Goal: Find specific page/section: Find specific page/section

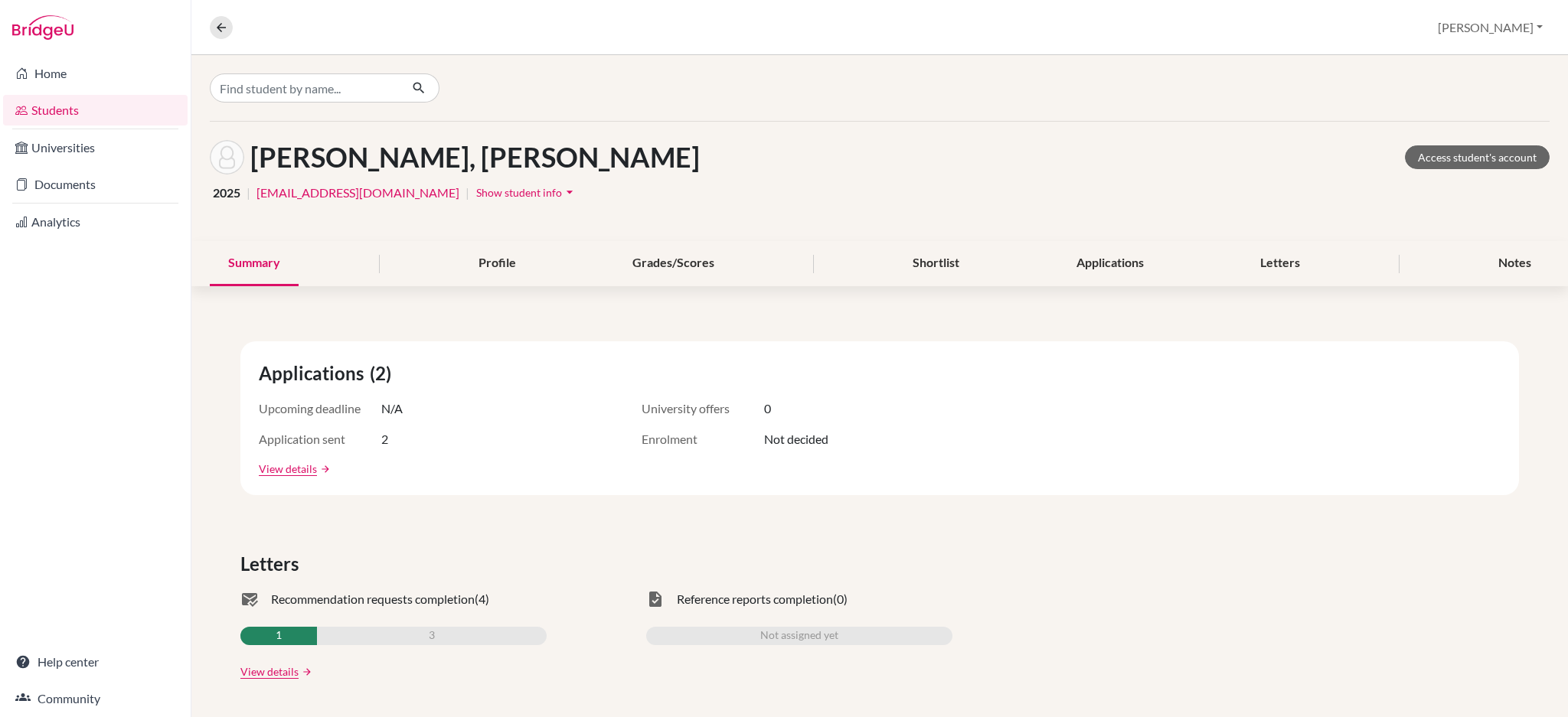
click at [373, 22] on div "Overview Student details Ashley Profile School Settings Log out" at bounding box center [880, 27] width 1377 height 55
click at [71, 181] on link "Documents" at bounding box center [95, 184] width 184 height 30
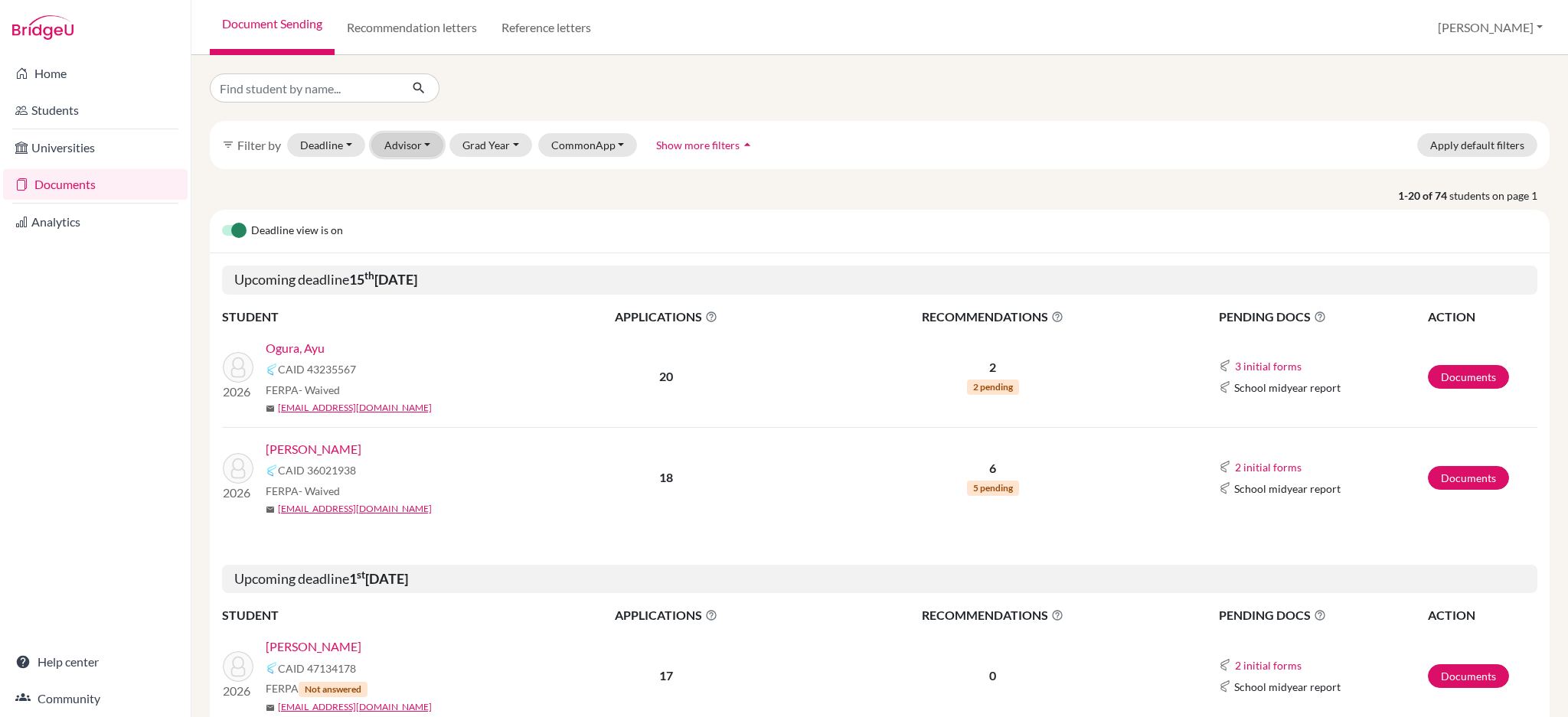
click at [408, 140] on button "Advisor" at bounding box center [408, 145] width 73 height 24
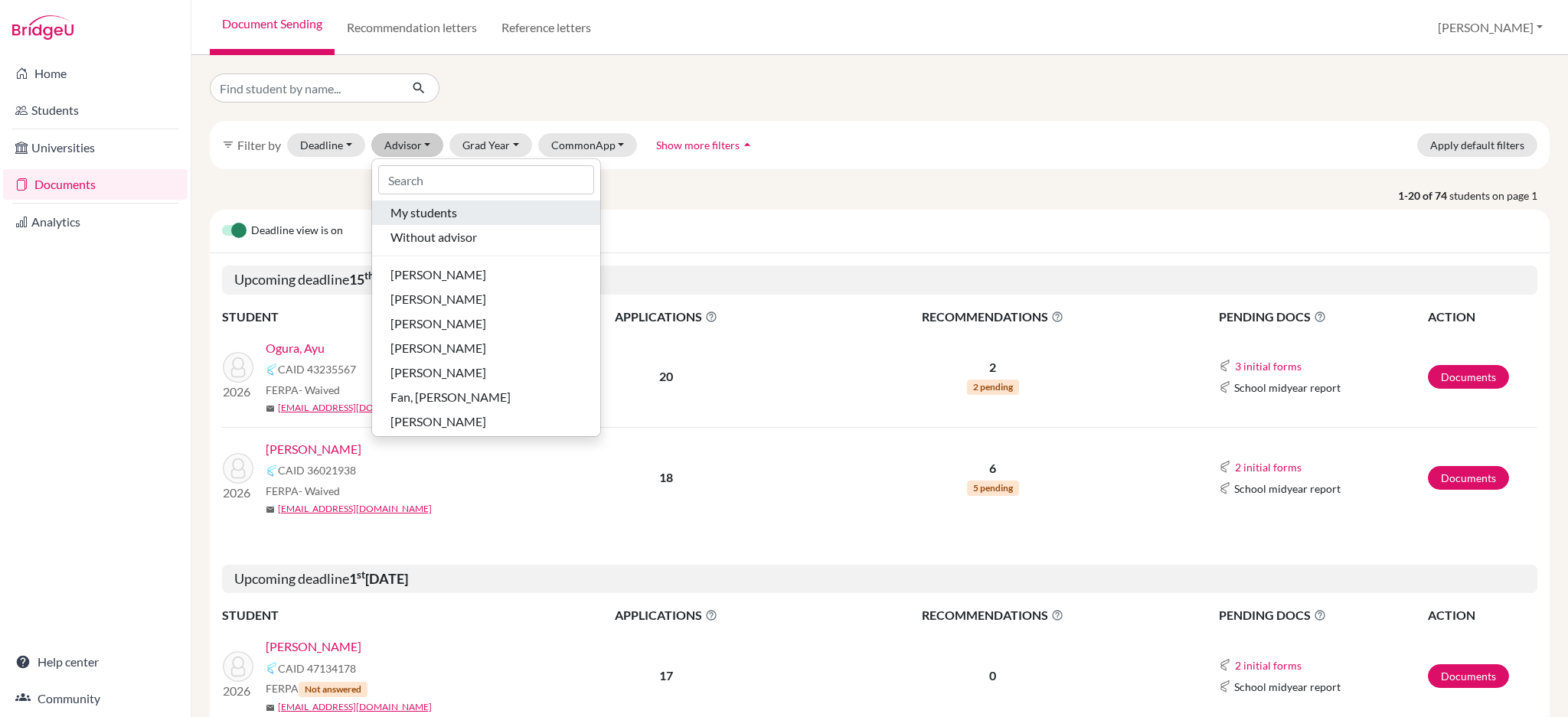
click at [425, 216] on span "My students" at bounding box center [424, 212] width 67 height 18
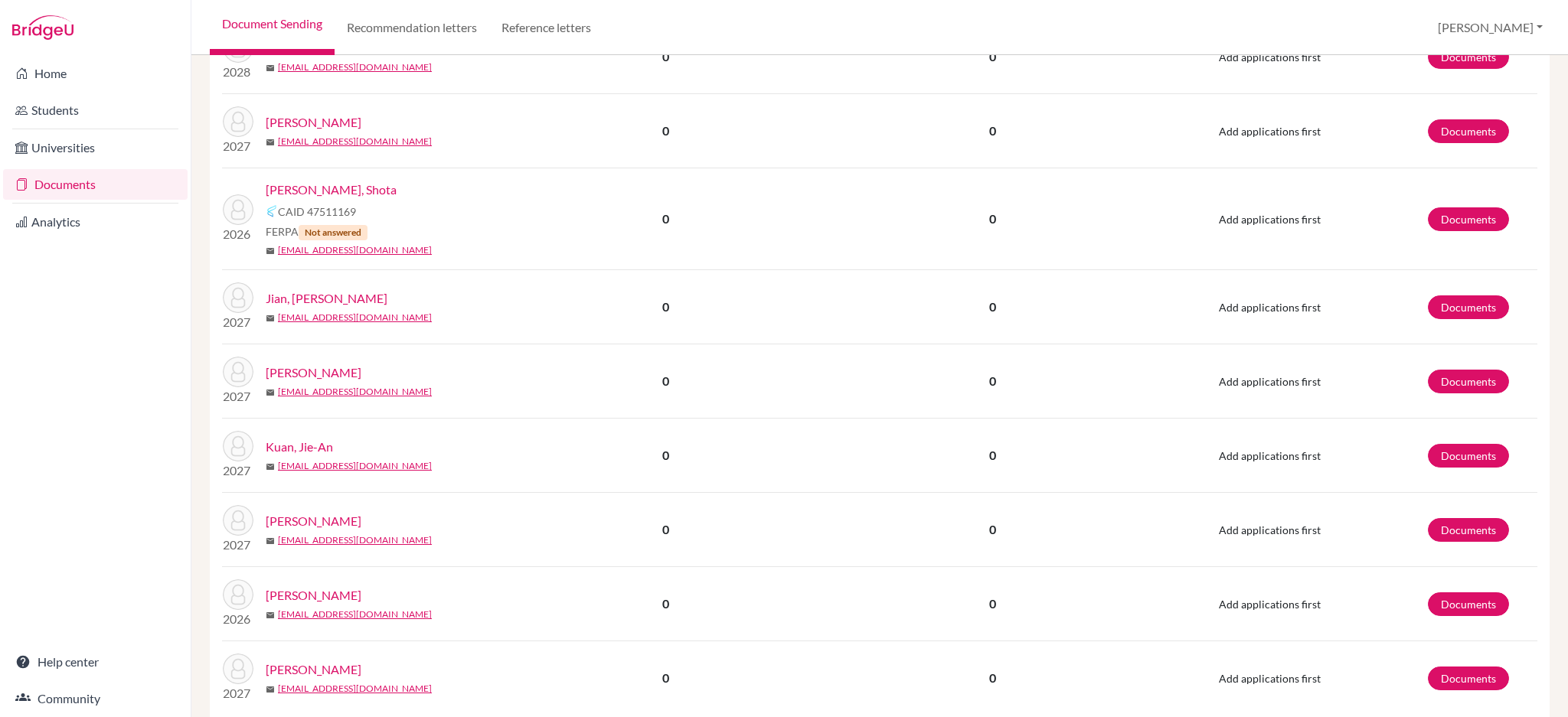
scroll to position [1716, 0]
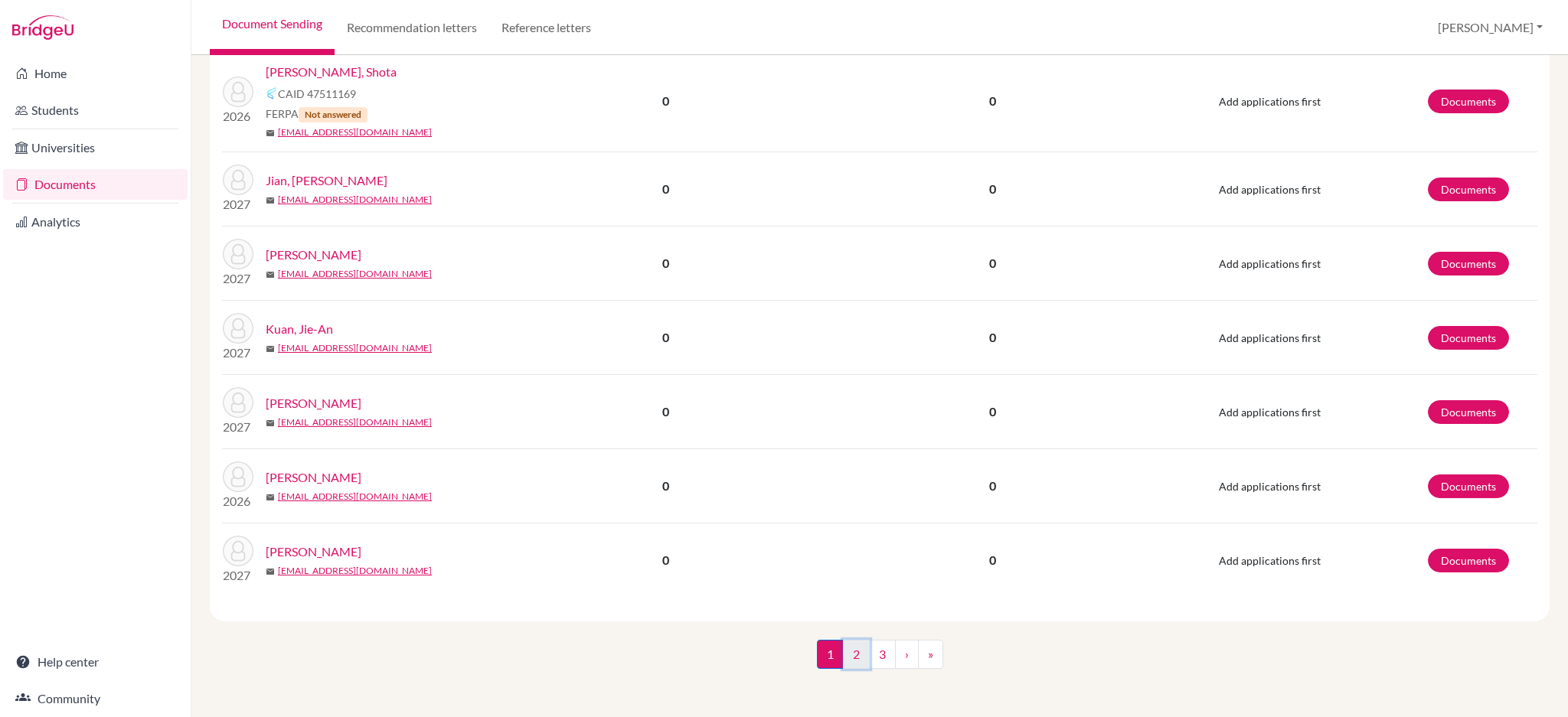
click at [859, 662] on link "2" at bounding box center [857, 654] width 27 height 29
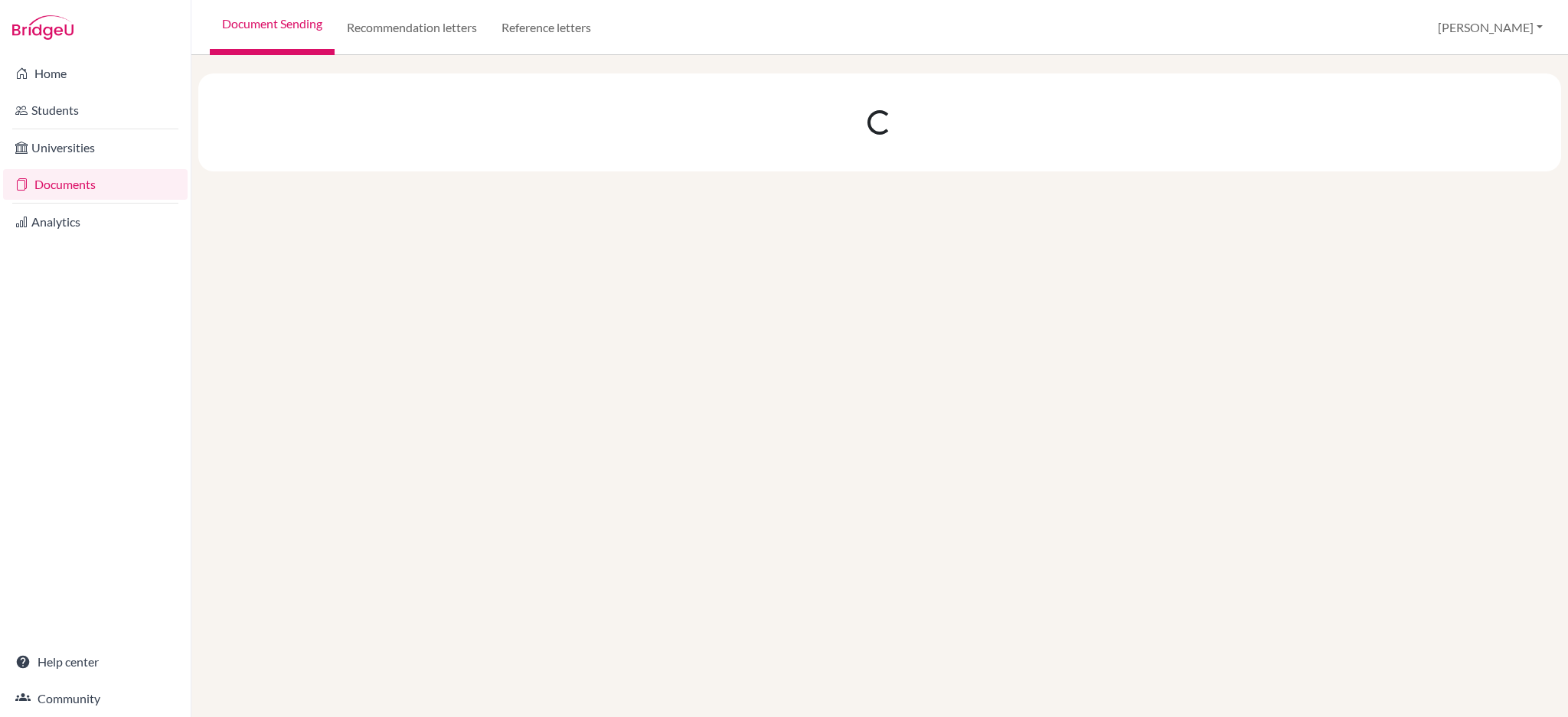
scroll to position [0, 0]
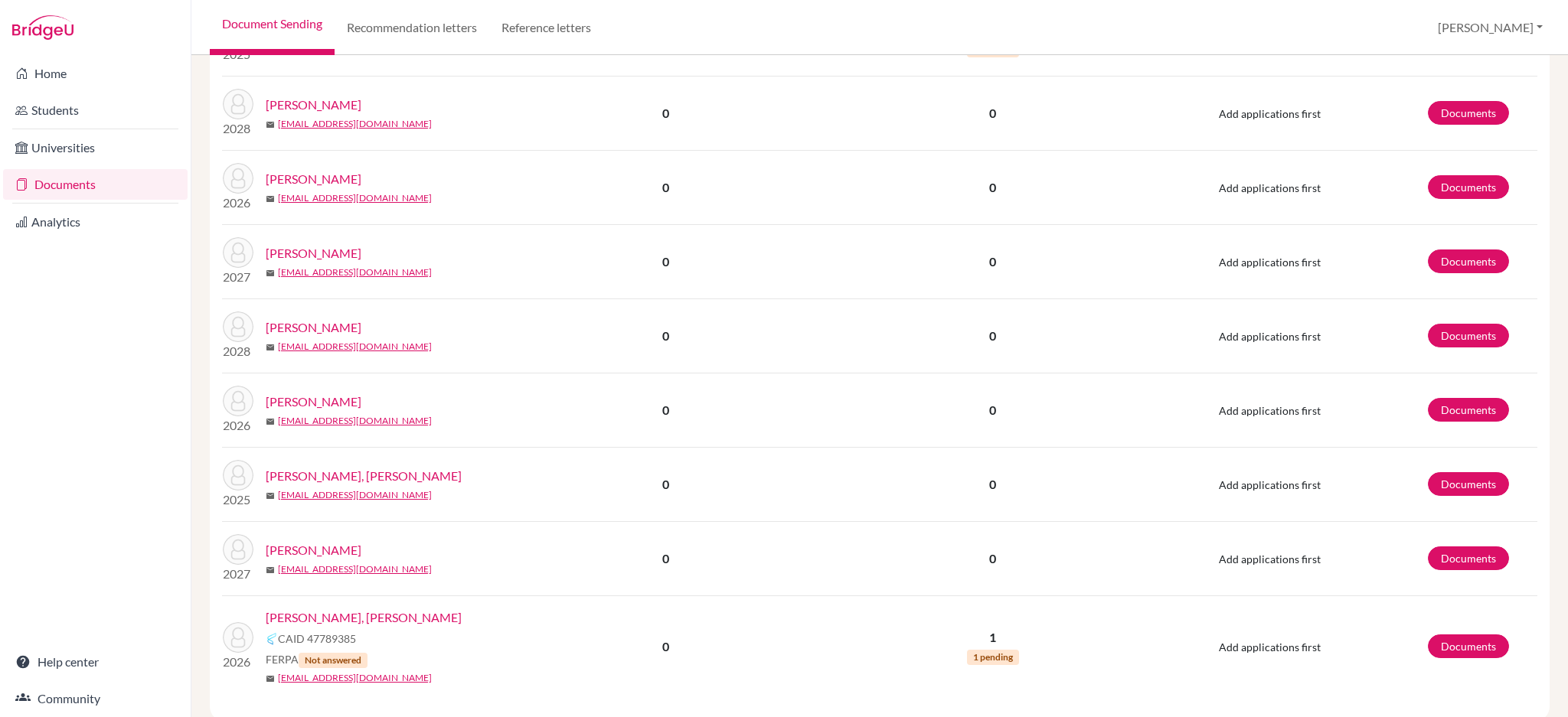
scroll to position [1290, 0]
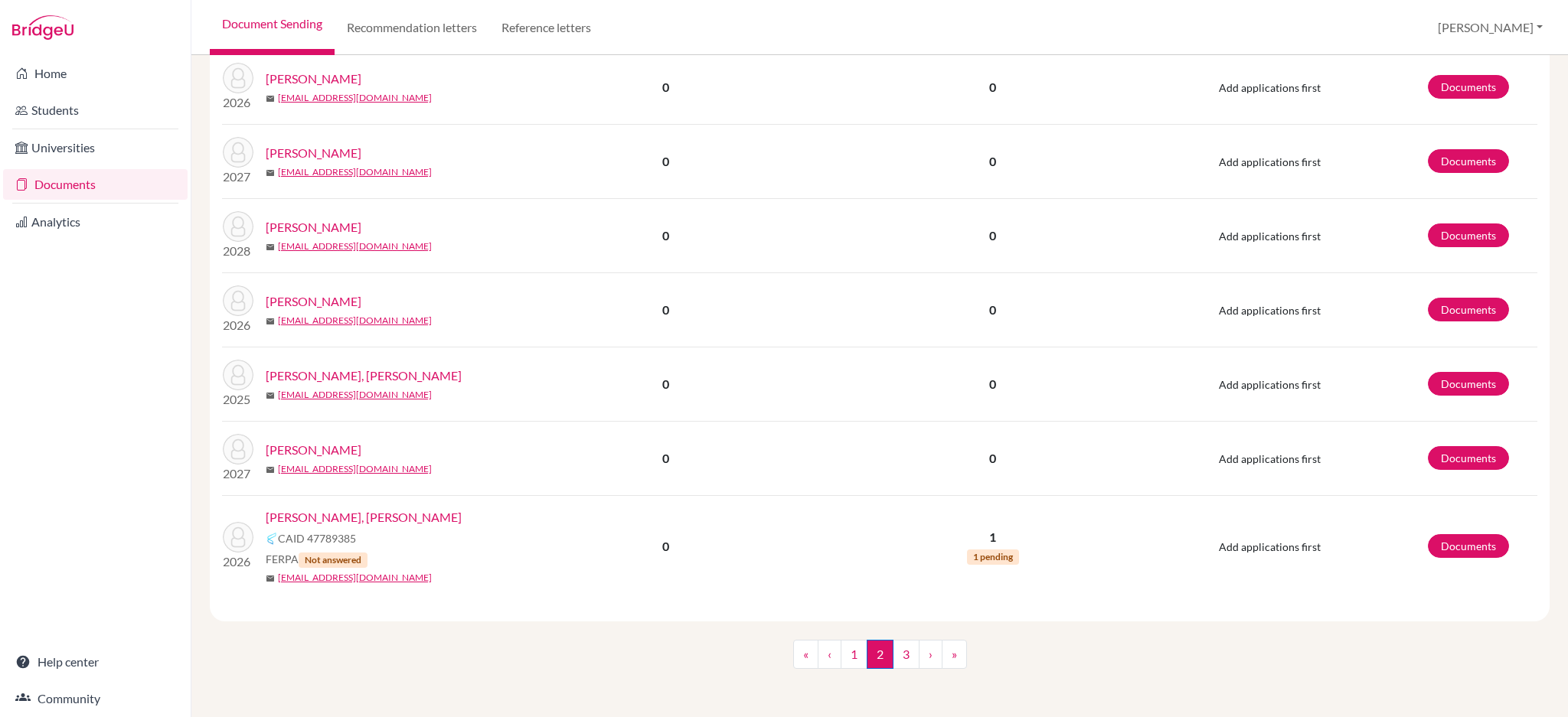
click at [334, 520] on link "Wu, An-Chen" at bounding box center [364, 517] width 196 height 18
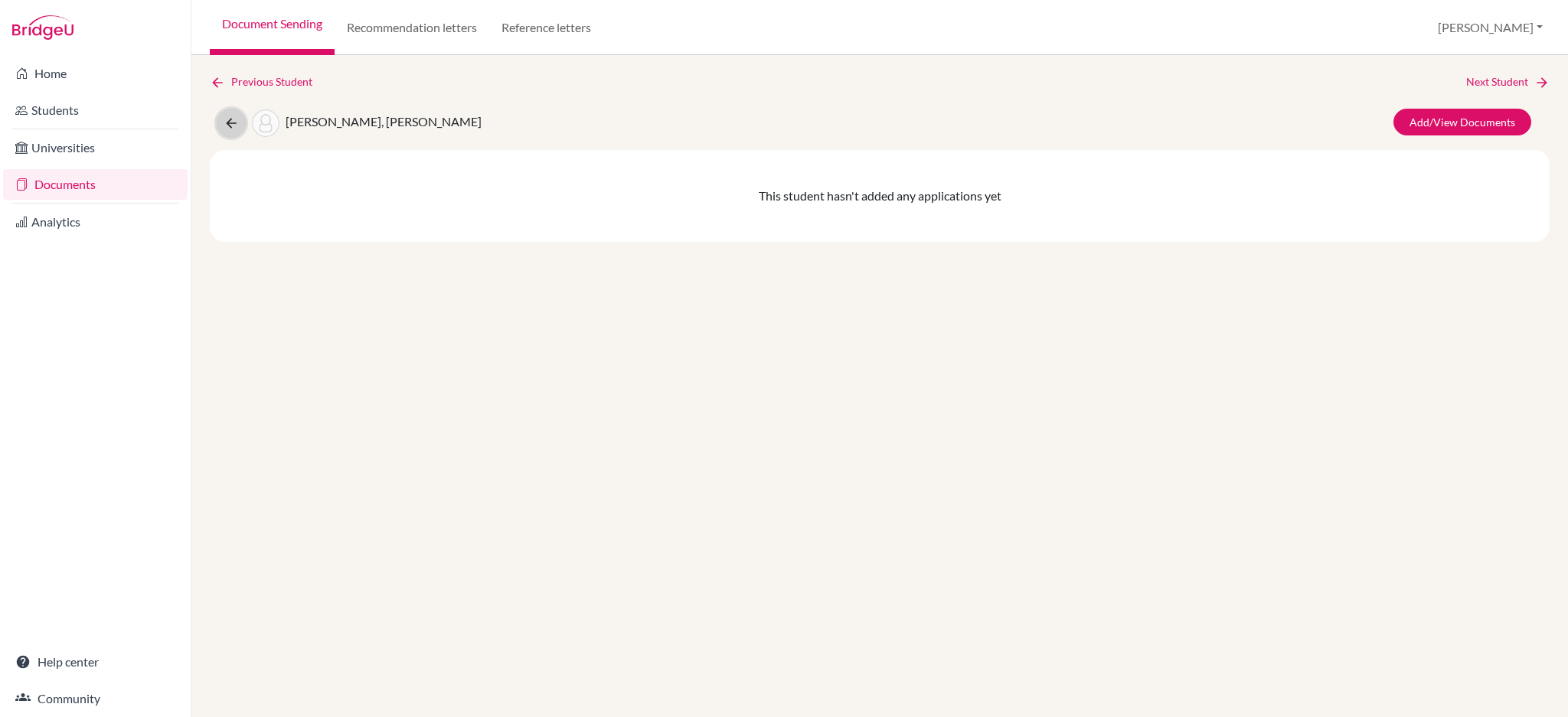
click at [223, 125] on icon at bounding box center [230, 123] width 15 height 15
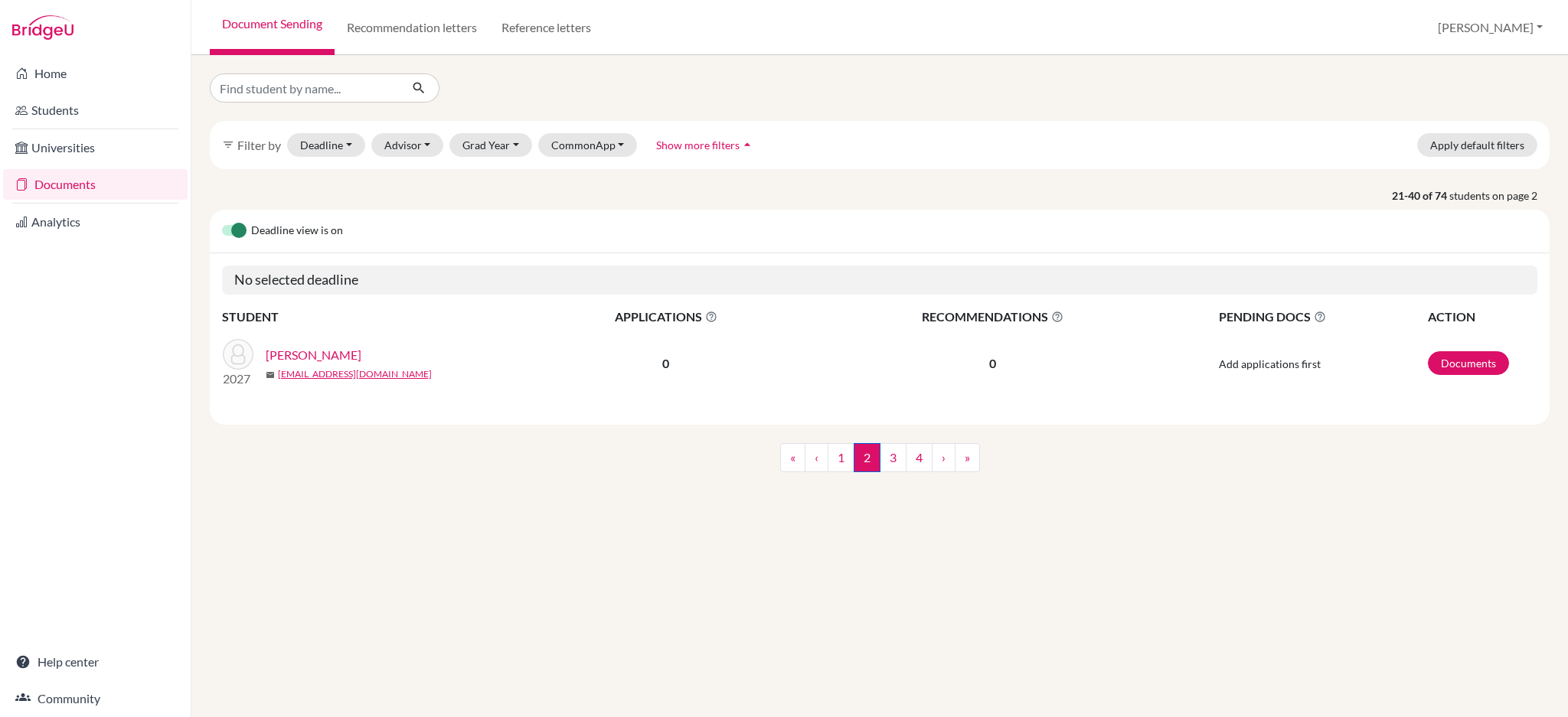
click at [74, 189] on link "Documents" at bounding box center [95, 184] width 184 height 30
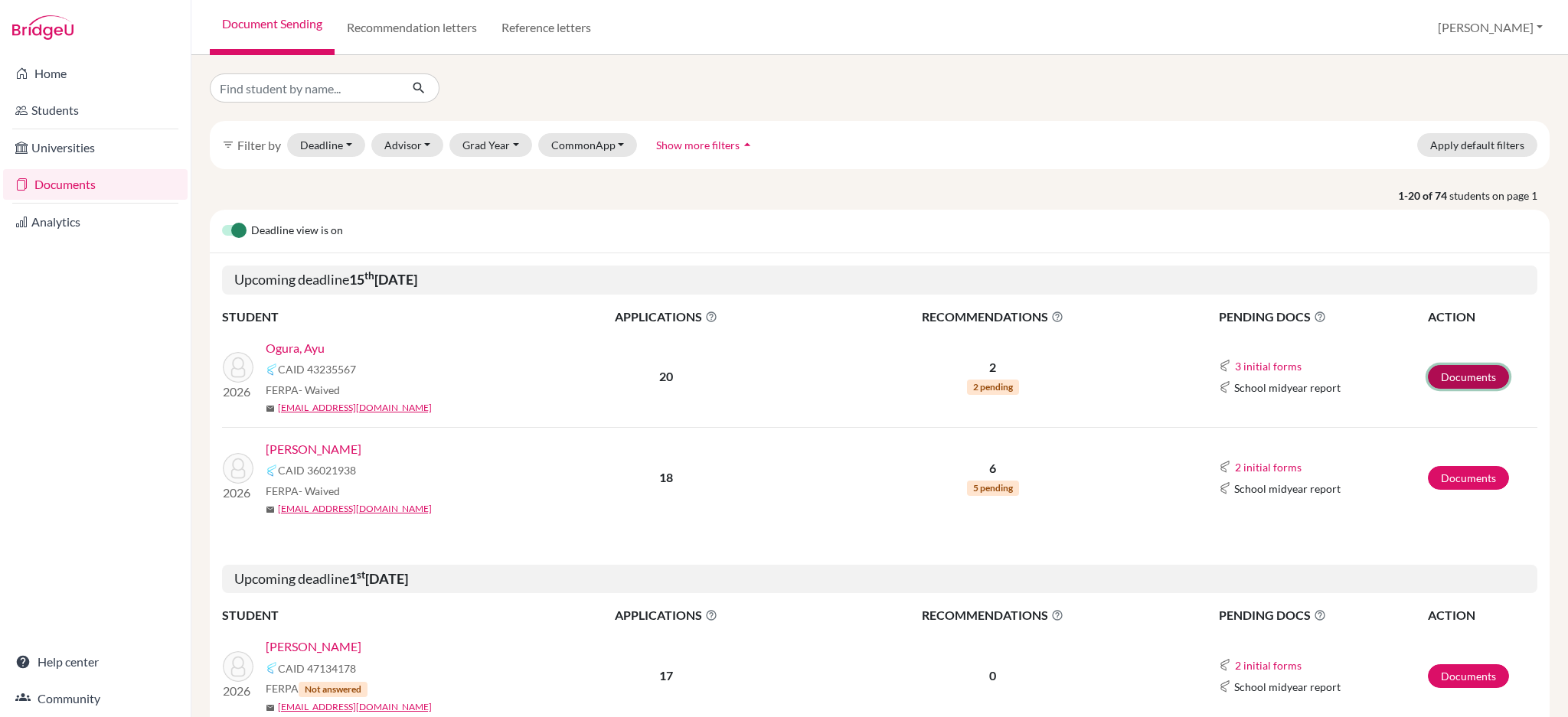
click at [1479, 375] on link "Documents" at bounding box center [1468, 377] width 81 height 24
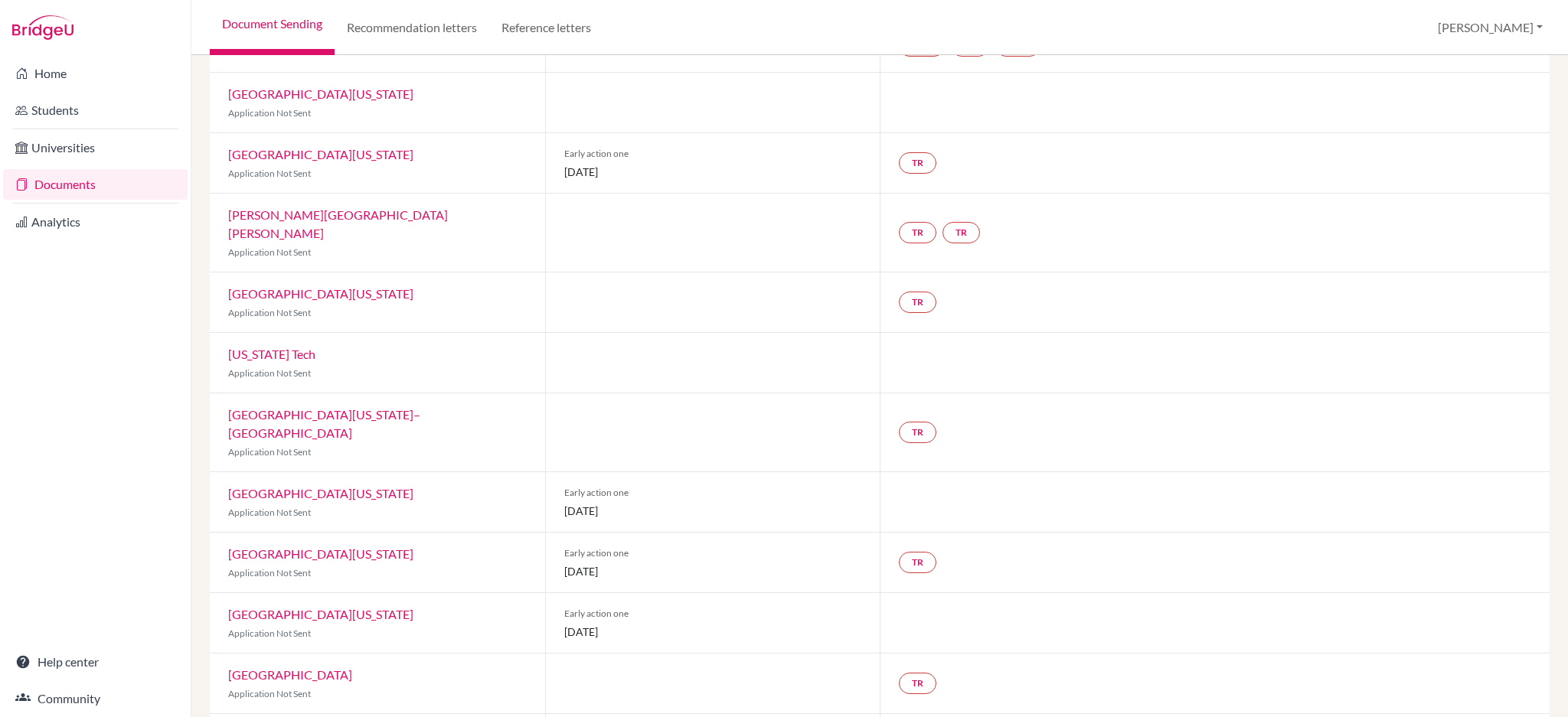
scroll to position [53, 0]
